Goal: Transaction & Acquisition: Purchase product/service

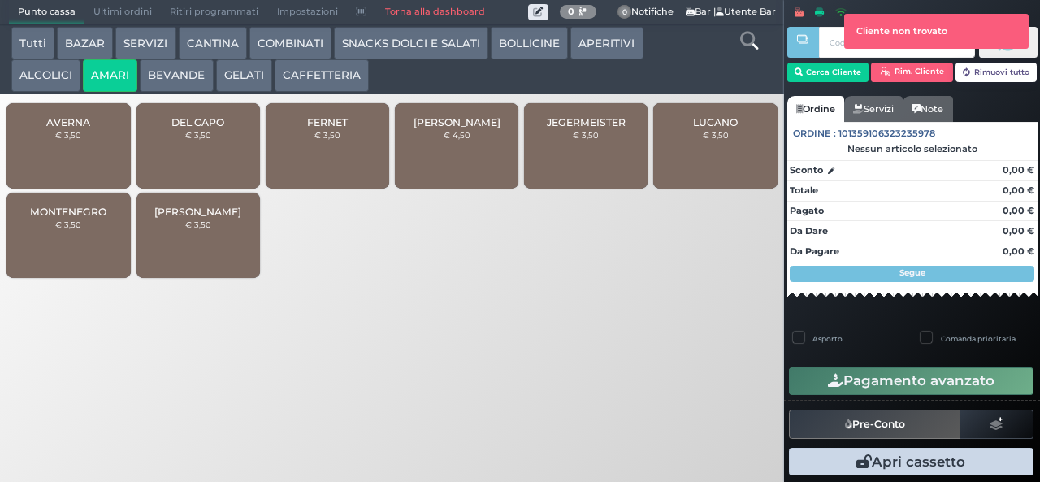
click at [184, 173] on div "DEL CAPO € 3,50" at bounding box center [199, 145] width 124 height 85
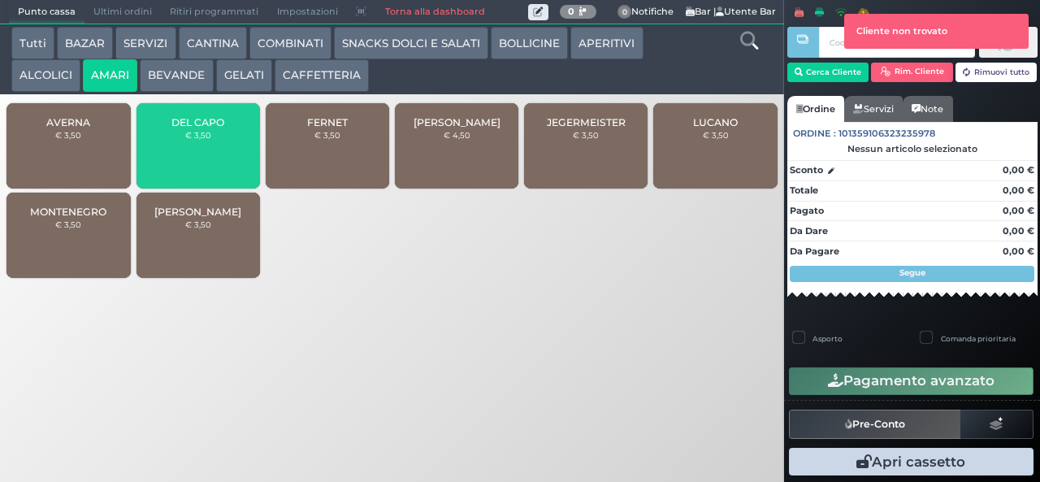
click at [184, 164] on div "DEL CAPO € 3,50" at bounding box center [199, 145] width 124 height 85
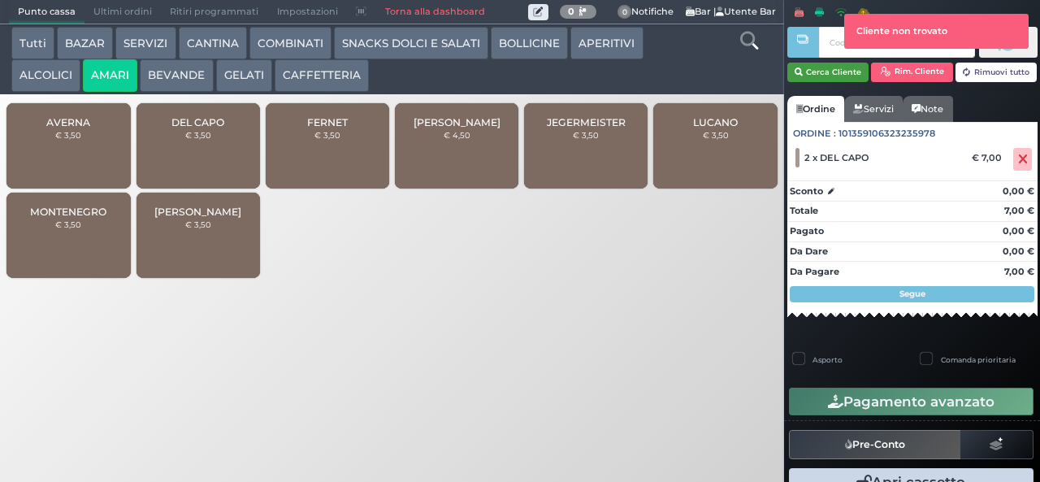
click at [852, 81] on button "Cerca Cliente" at bounding box center [829, 73] width 82 height 20
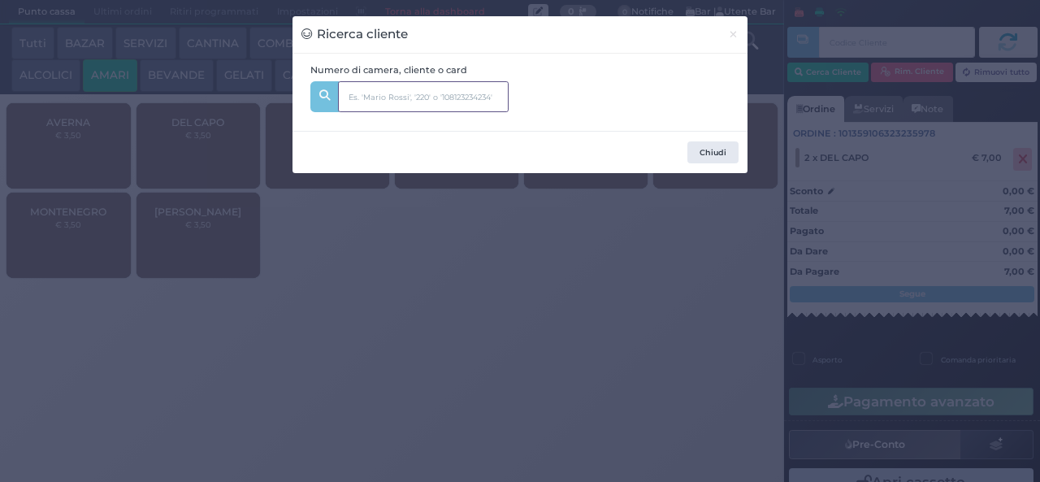
click at [423, 98] on input "text" at bounding box center [423, 96] width 171 height 31
type input "121"
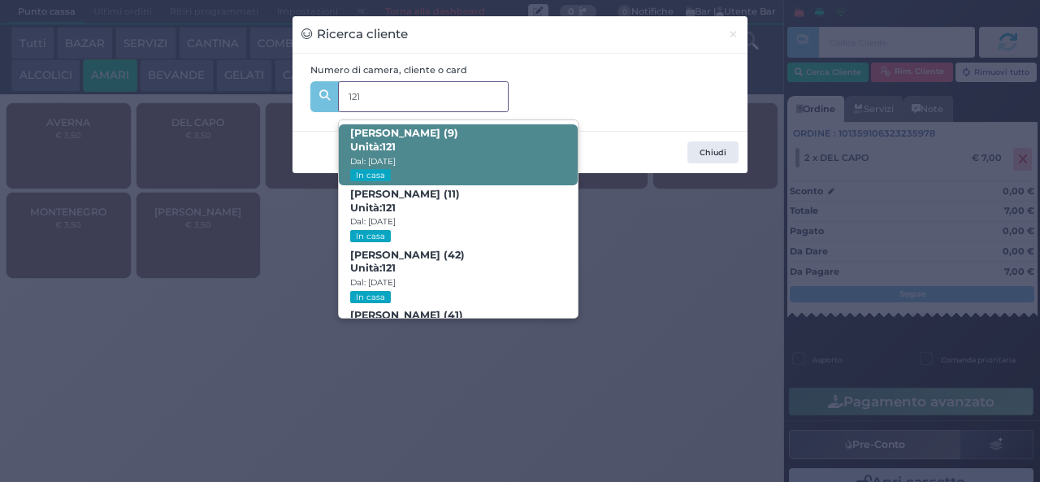
click at [496, 141] on span "Sofia Manna (9) Unità: 121 Dal: 10/08/2025 In casa" at bounding box center [458, 154] width 238 height 61
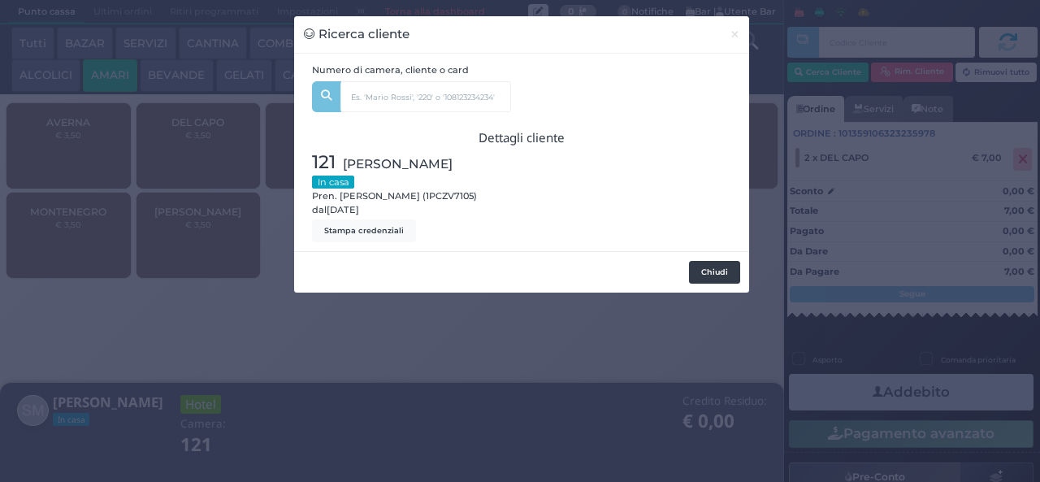
click at [717, 271] on button "Chiudi" at bounding box center [714, 272] width 51 height 23
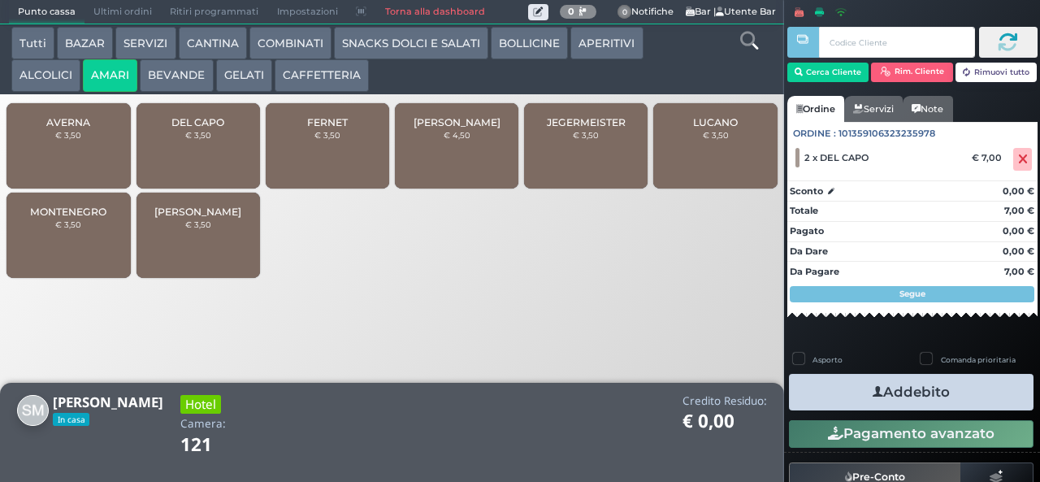
click at [942, 404] on button "Addebito" at bounding box center [911, 392] width 245 height 37
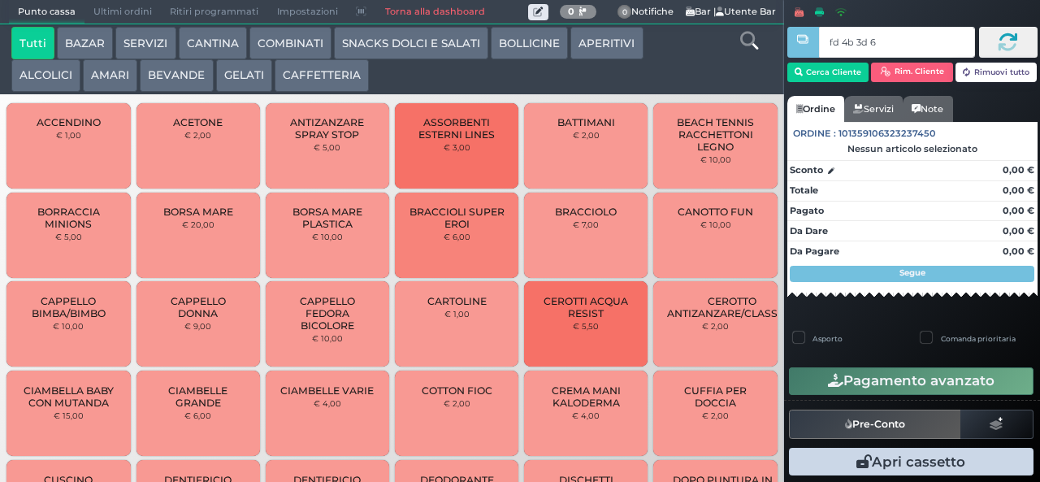
type input "fd 4b 3d 67"
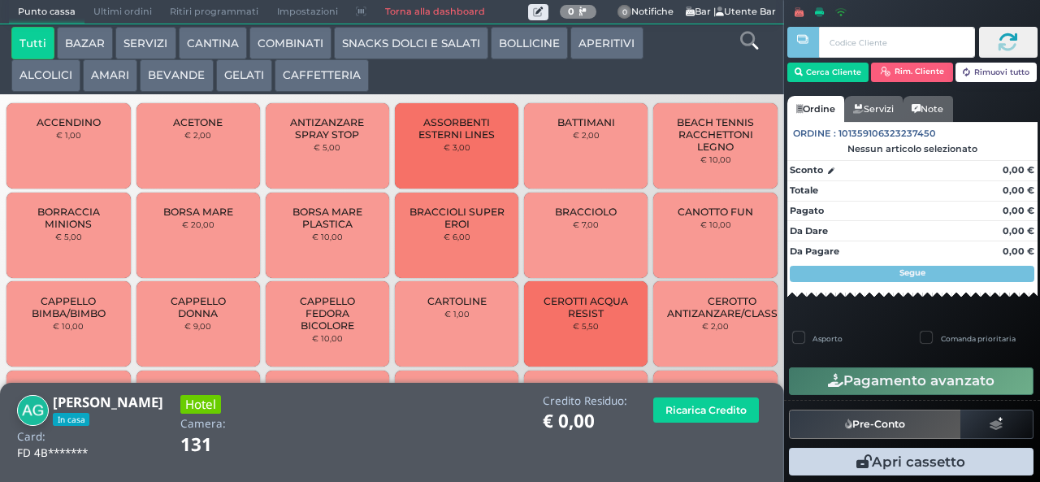
click at [371, 46] on button "SNACKS DOLCI E SALATI" at bounding box center [411, 43] width 154 height 33
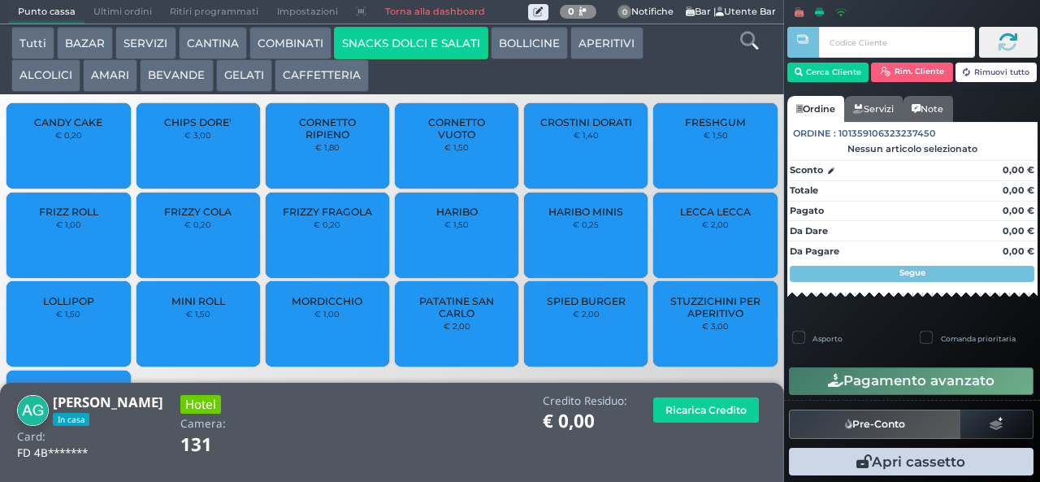
click at [429, 319] on span "PATATINE SAN CARLO" at bounding box center [457, 307] width 97 height 24
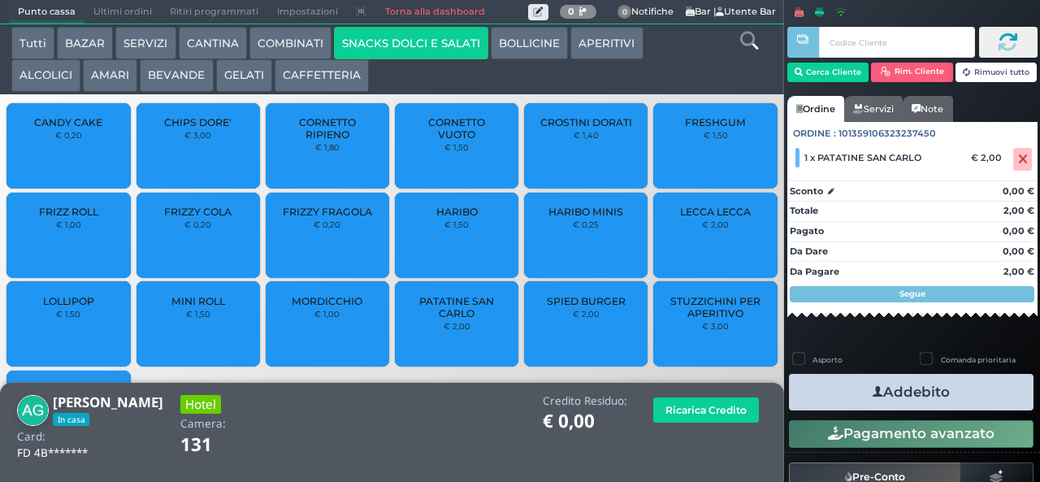
click at [847, 387] on button "Addebito" at bounding box center [911, 392] width 245 height 37
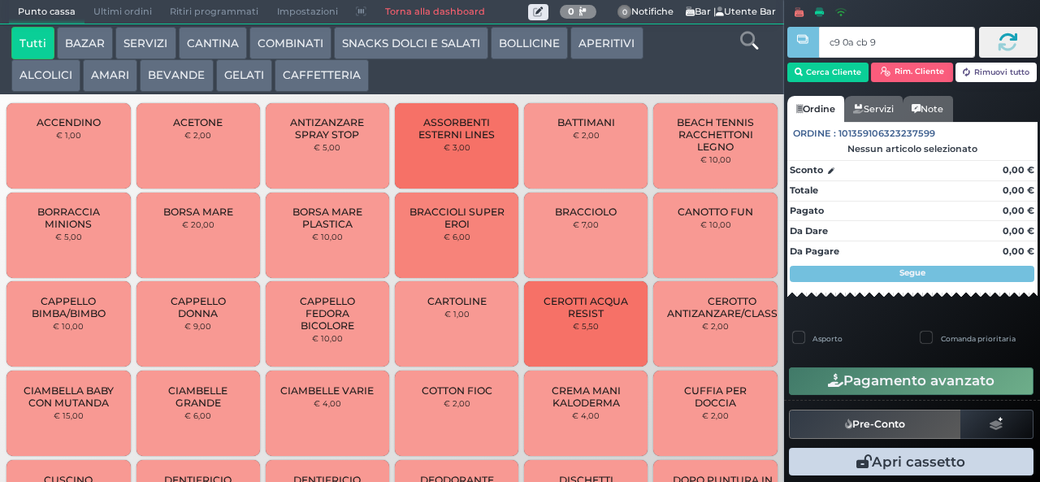
type input "c9 0a cb 94"
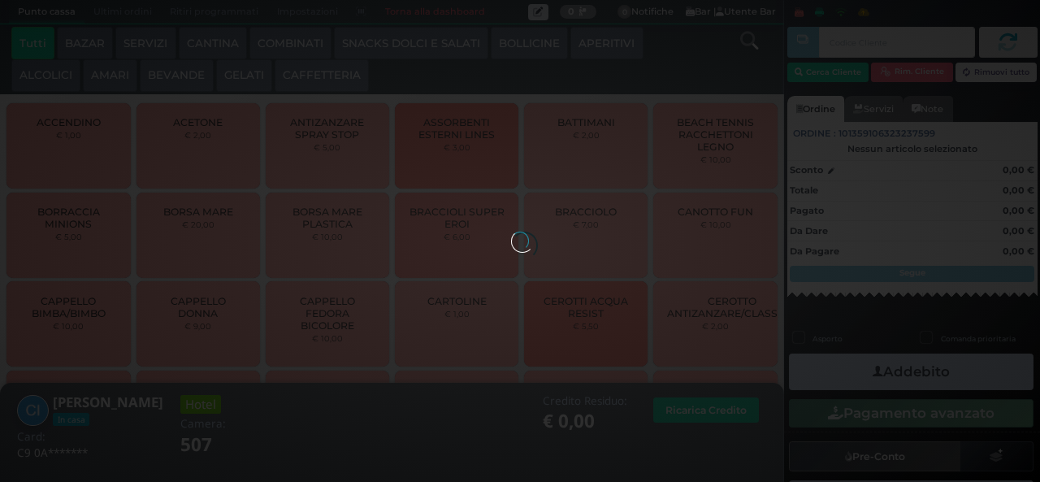
click at [511, 232] on div at bounding box center [520, 241] width 18 height 18
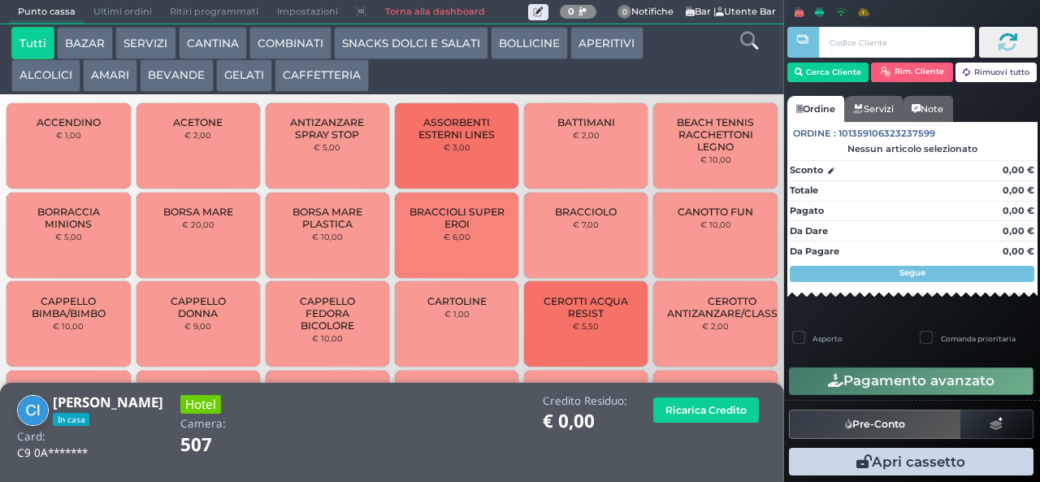
click at [250, 86] on button "GELATI" at bounding box center [244, 75] width 56 height 33
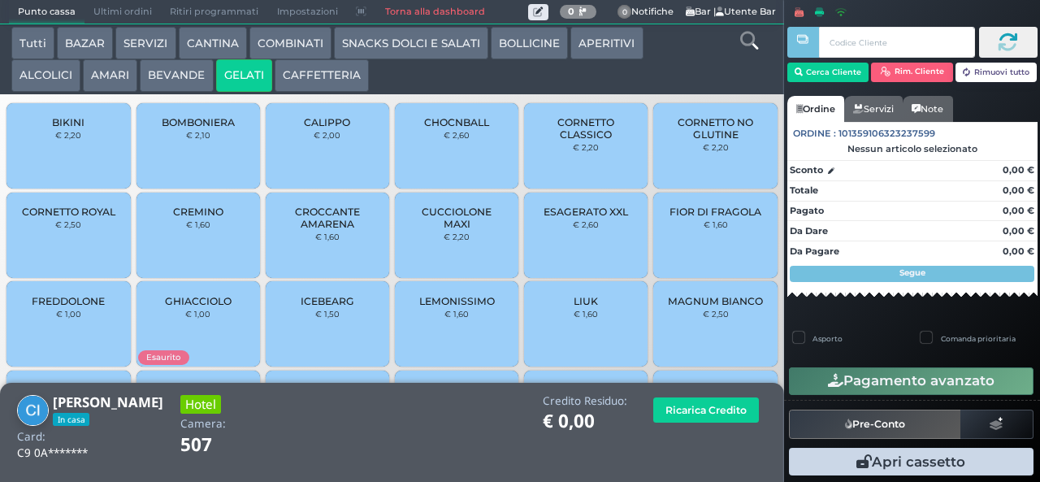
click at [449, 230] on span "CUCCIOLONE MAXI" at bounding box center [457, 218] width 97 height 24
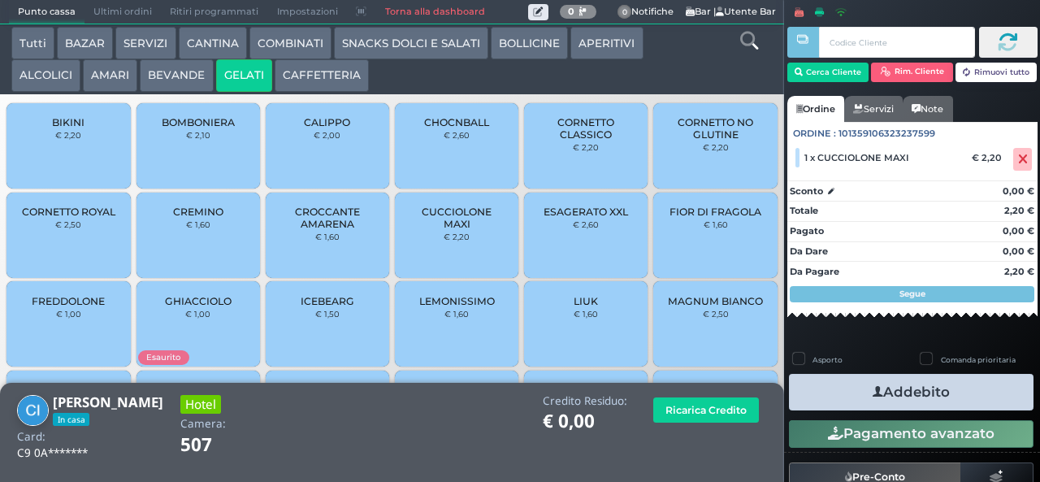
click at [894, 400] on button "Addebito" at bounding box center [911, 392] width 245 height 37
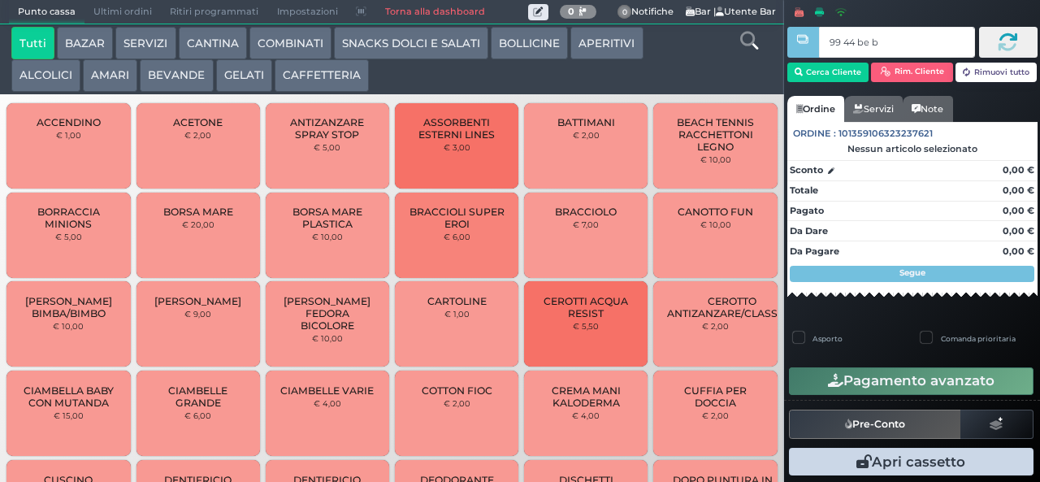
type input "99 44 be b9"
click at [413, 42] on button "SNACKS DOLCI E SALATI" at bounding box center [411, 43] width 154 height 33
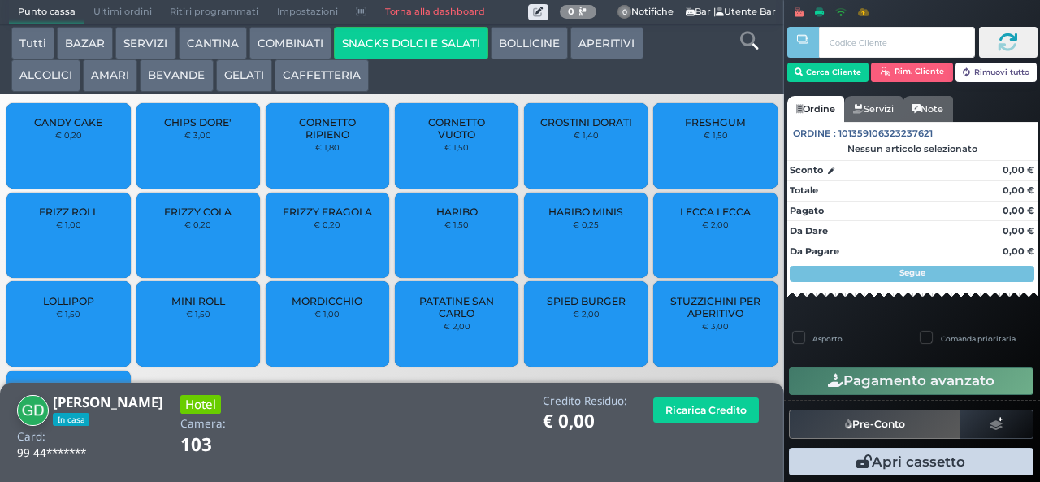
click at [465, 319] on span "PATATINE SAN CARLO" at bounding box center [457, 307] width 97 height 24
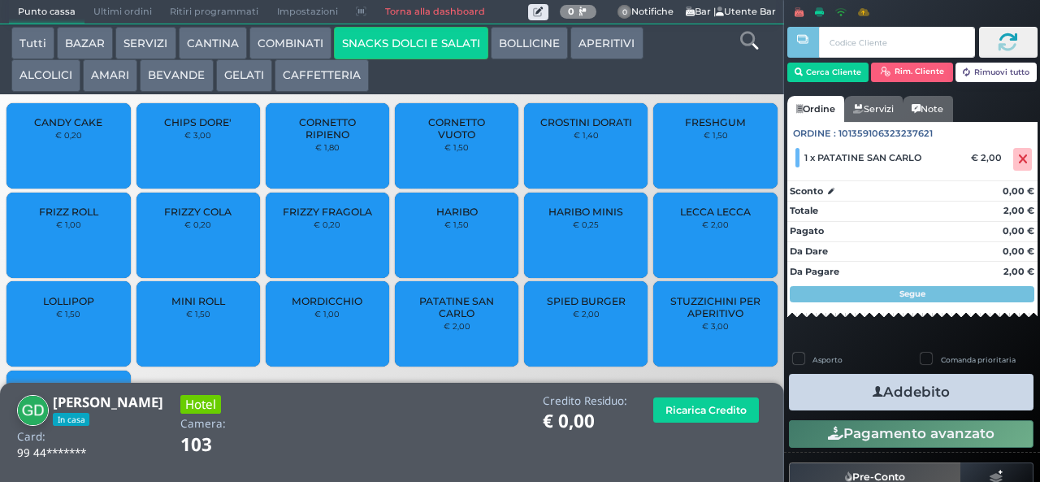
click at [924, 402] on button "Addebito" at bounding box center [911, 392] width 245 height 37
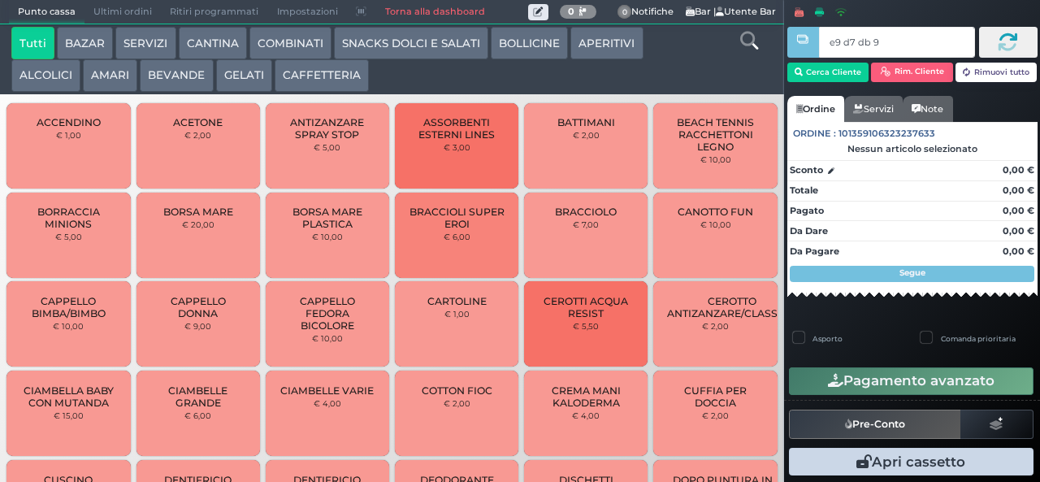
type input "e9 d7 db 94"
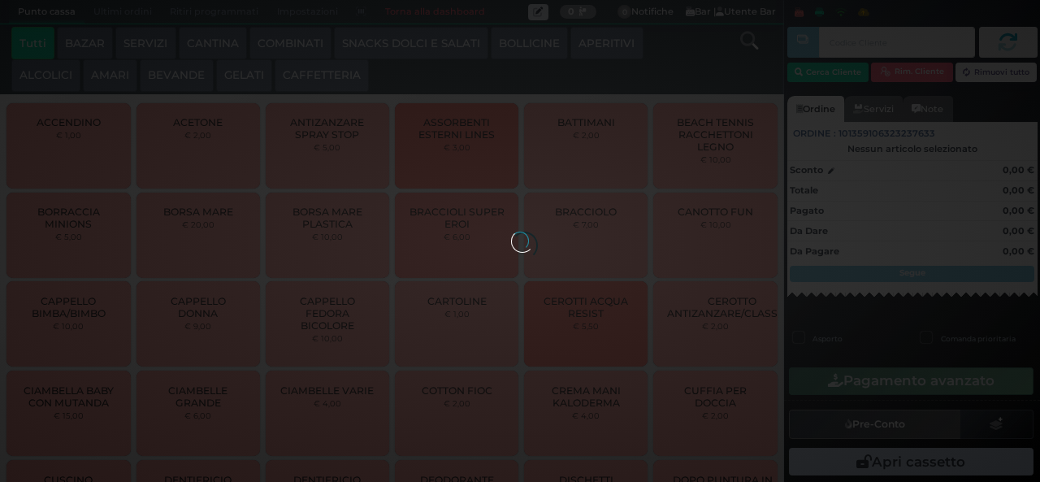
click at [511, 232] on div at bounding box center [520, 241] width 18 height 18
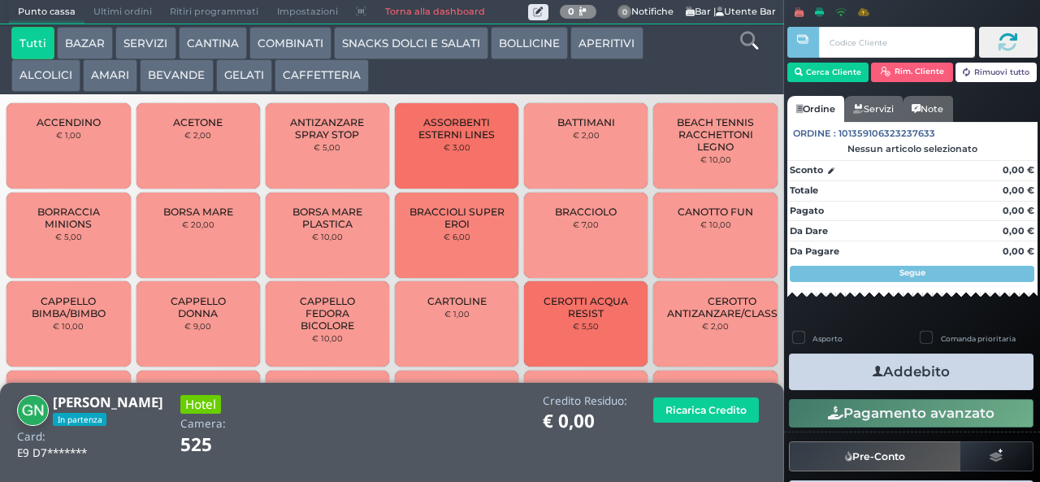
click at [178, 77] on button "BEVANDE" at bounding box center [176, 75] width 73 height 33
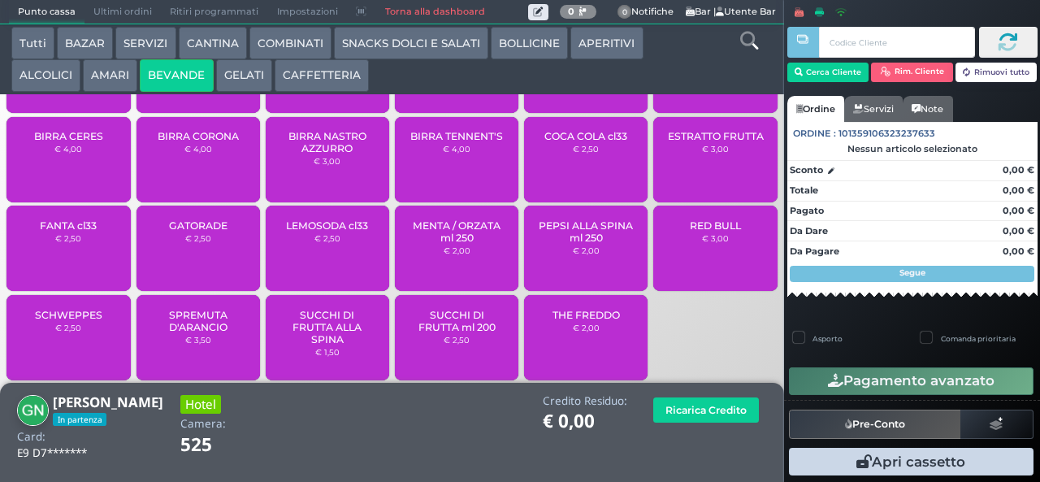
scroll to position [107, 0]
click at [690, 232] on span "RED BULL" at bounding box center [715, 226] width 51 height 12
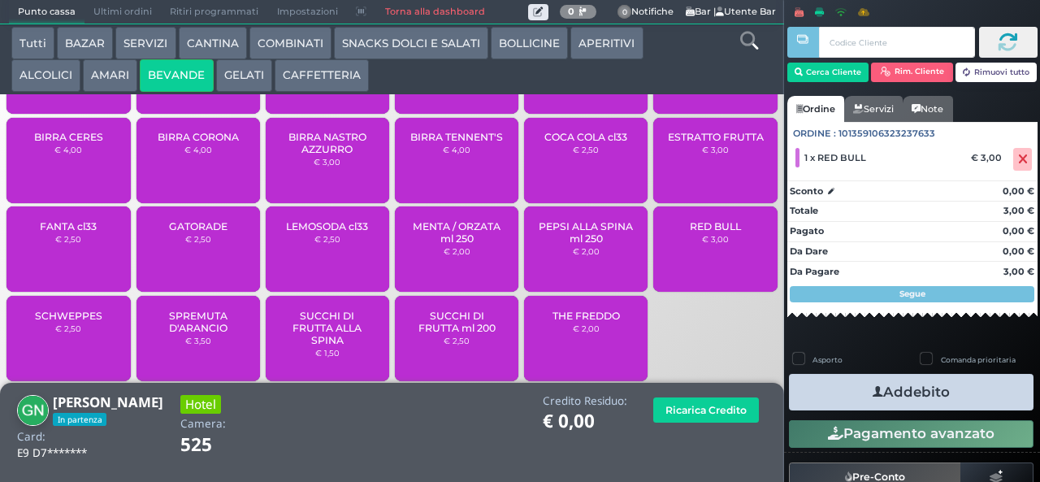
click at [952, 389] on button "Addebito" at bounding box center [911, 392] width 245 height 37
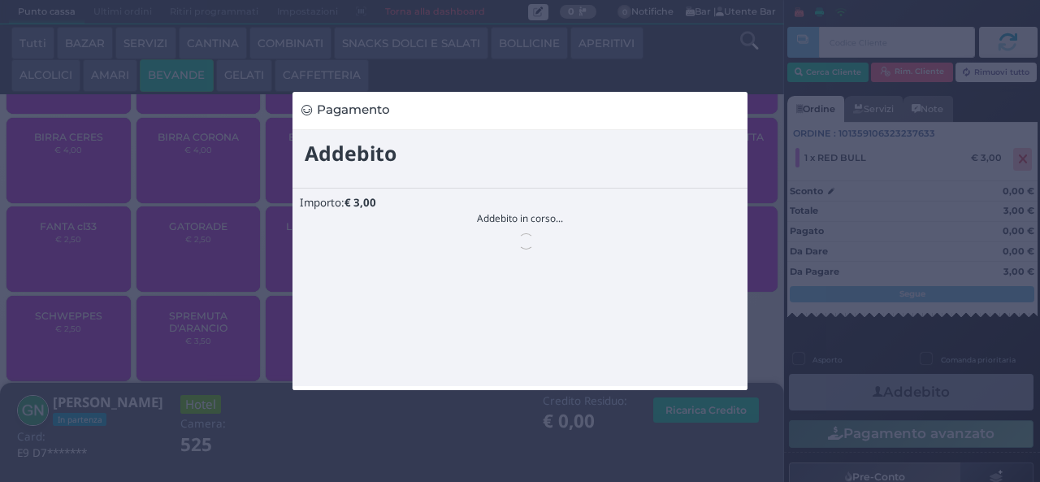
scroll to position [0, 0]
